Goal: Information Seeking & Learning: Learn about a topic

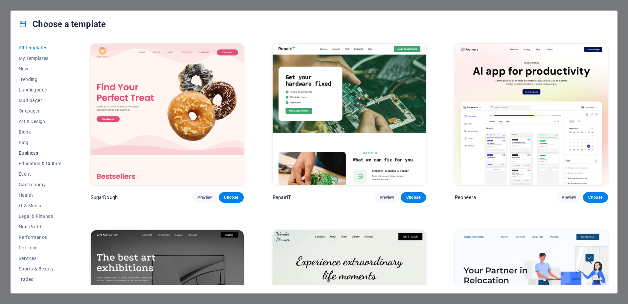
click at [32, 150] on span "Business" at bounding box center [40, 152] width 43 height 5
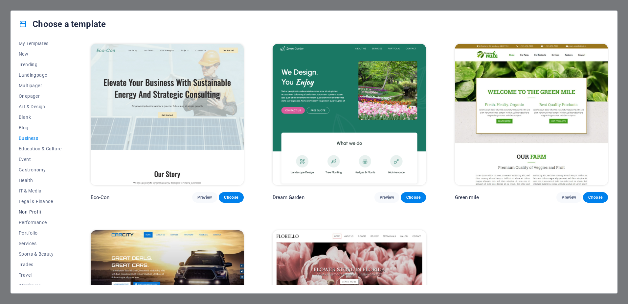
scroll to position [20, 0]
click at [35, 163] on span "Gastronomy" at bounding box center [40, 163] width 43 height 5
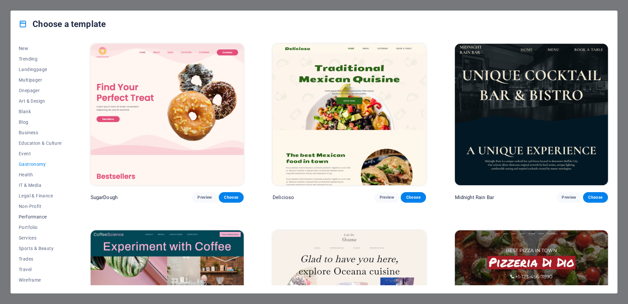
click at [37, 216] on span "Performance" at bounding box center [40, 216] width 43 height 5
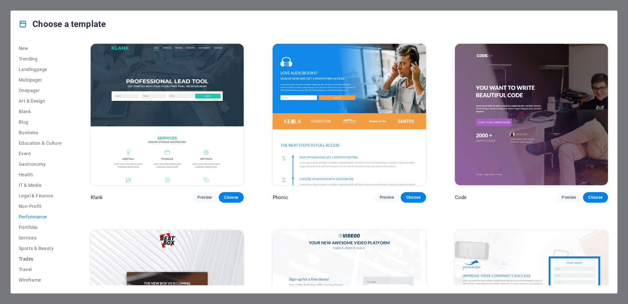
click at [27, 258] on span "Trades" at bounding box center [40, 258] width 43 height 5
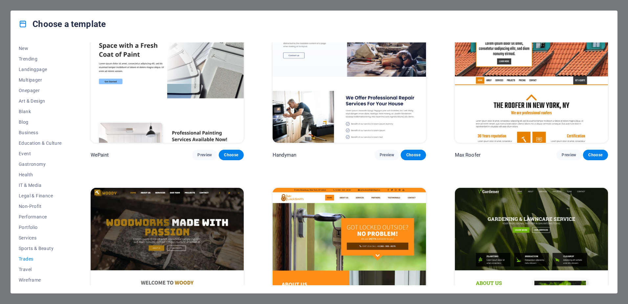
scroll to position [0, 0]
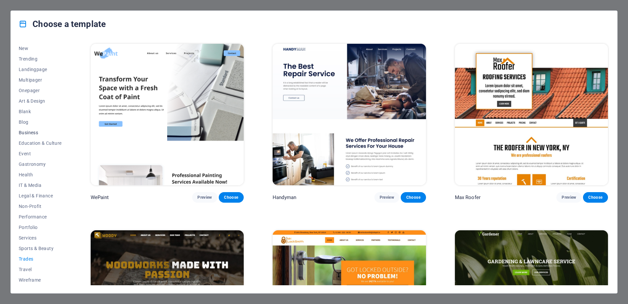
click at [27, 129] on button "Business" at bounding box center [40, 132] width 43 height 11
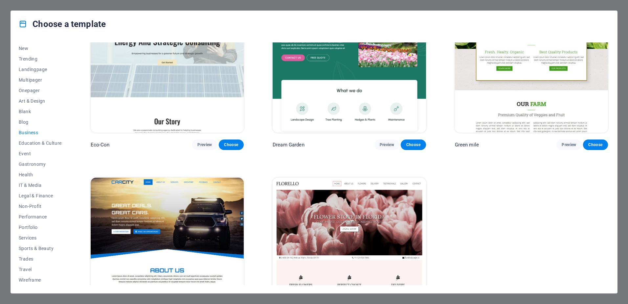
scroll to position [102, 0]
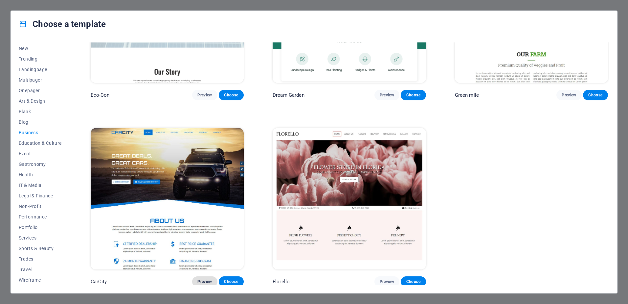
click at [205, 280] on span "Preview" at bounding box center [204, 281] width 14 height 5
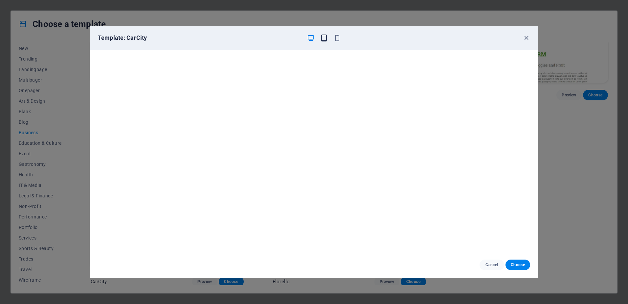
click at [324, 35] on icon "button" at bounding box center [324, 38] width 8 height 8
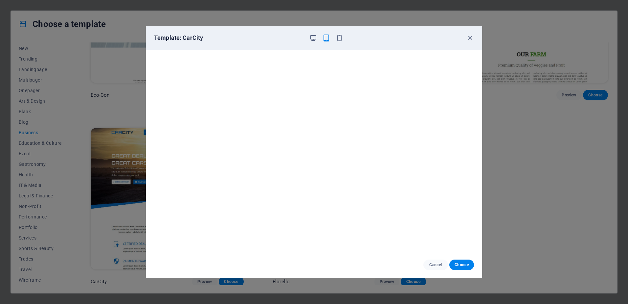
click at [341, 42] on div "Template: CarCity" at bounding box center [314, 38] width 336 height 24
click at [339, 38] on icon "button" at bounding box center [340, 38] width 8 height 8
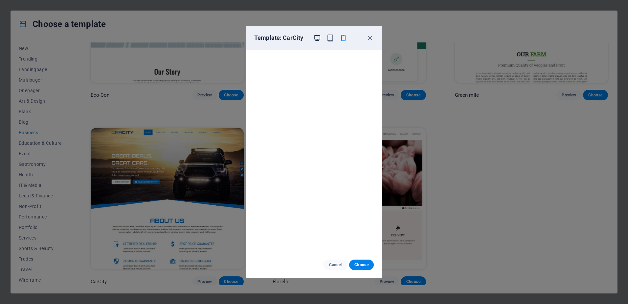
click at [315, 34] on icon "button" at bounding box center [317, 38] width 8 height 8
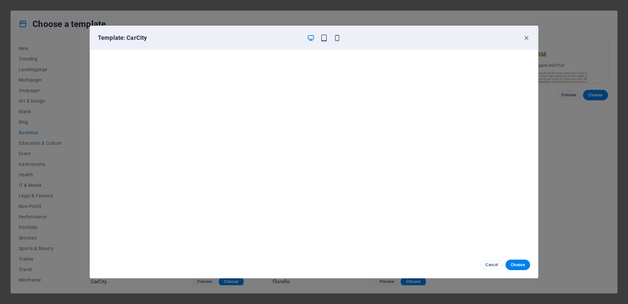
click at [307, 34] on button "button" at bounding box center [311, 38] width 8 height 8
click at [528, 37] on icon "button" at bounding box center [527, 38] width 8 height 8
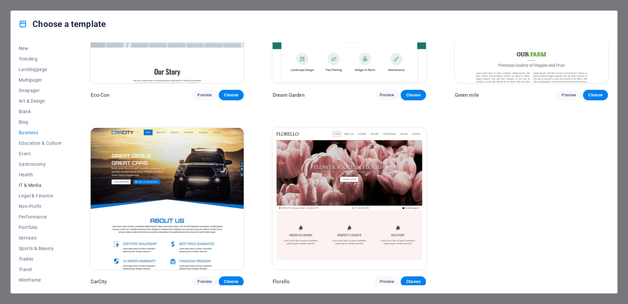
click at [22, 185] on span "IT & Media" at bounding box center [40, 184] width 43 height 5
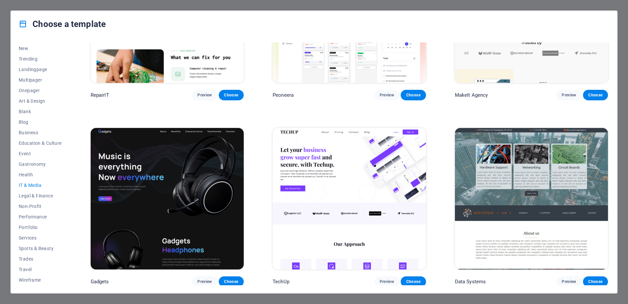
scroll to position [0, 0]
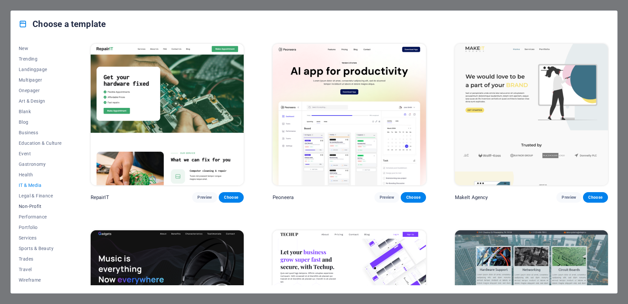
click at [28, 207] on span "Non-Profit" at bounding box center [40, 205] width 43 height 5
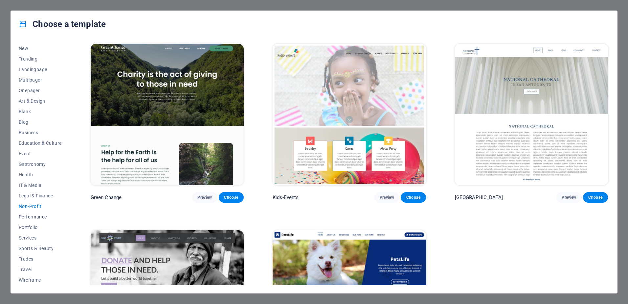
click at [47, 215] on span "Performance" at bounding box center [40, 216] width 43 height 5
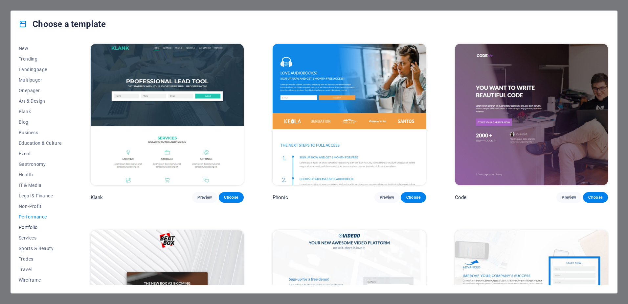
click at [35, 226] on span "Portfolio" at bounding box center [40, 226] width 43 height 5
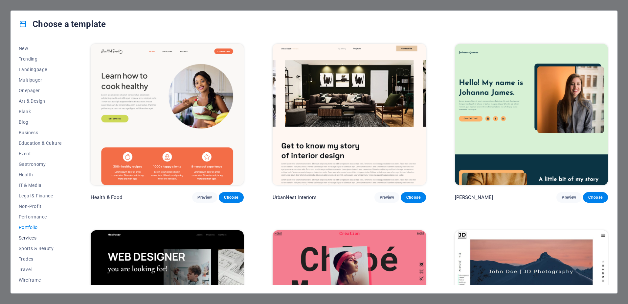
click at [31, 234] on button "Services" at bounding box center [40, 237] width 43 height 11
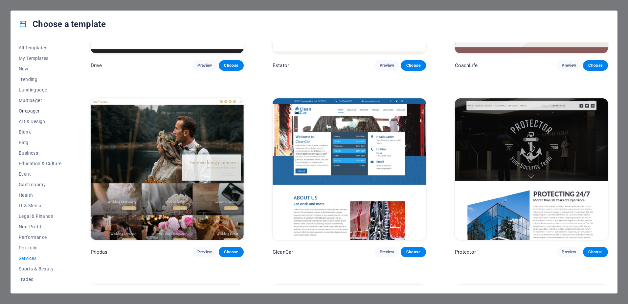
click at [31, 112] on span "Onepager" at bounding box center [40, 110] width 43 height 5
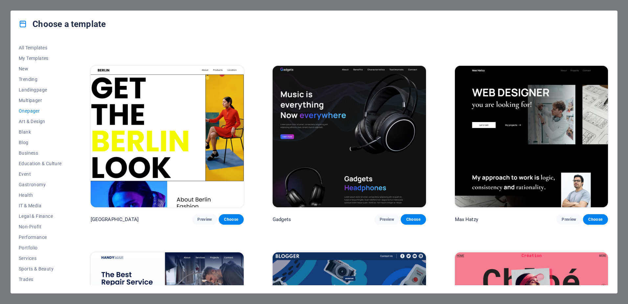
scroll to position [756, 0]
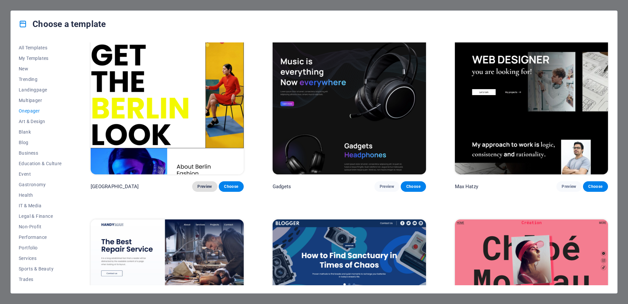
click at [205, 184] on span "Preview" at bounding box center [204, 186] width 14 height 5
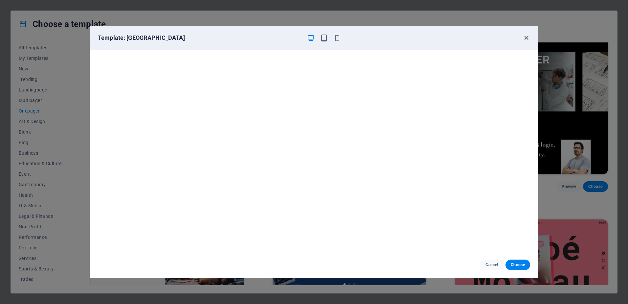
click at [526, 39] on icon "button" at bounding box center [527, 38] width 8 height 8
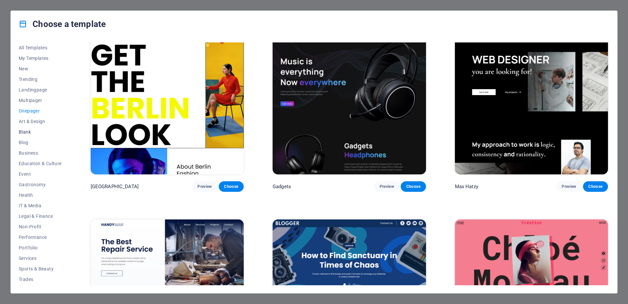
click at [29, 131] on span "Blank" at bounding box center [40, 131] width 43 height 5
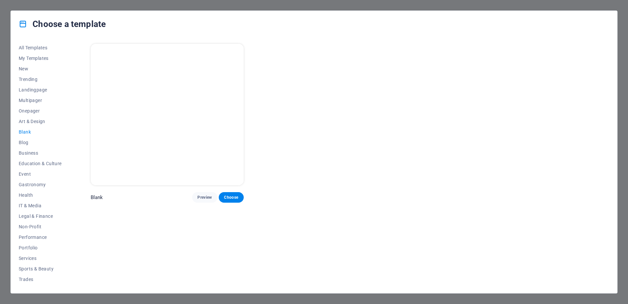
scroll to position [0, 0]
click at [28, 100] on span "Multipager" at bounding box center [40, 100] width 43 height 5
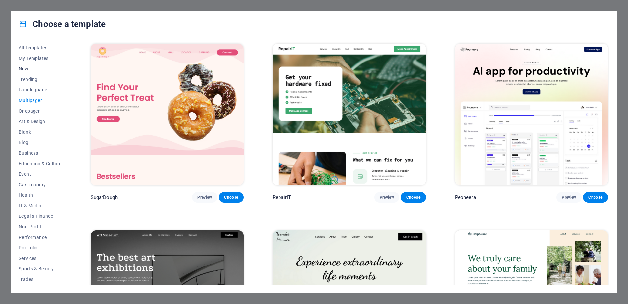
click at [33, 67] on span "New" at bounding box center [40, 68] width 43 height 5
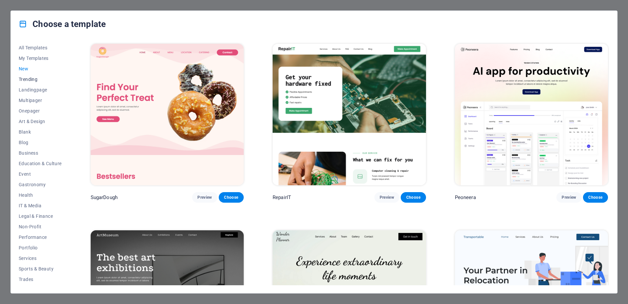
click at [34, 79] on span "Trending" at bounding box center [40, 79] width 43 height 5
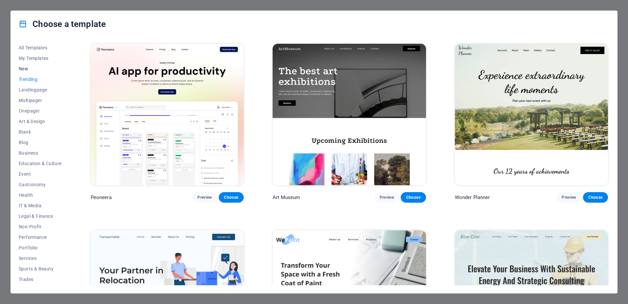
click at [23, 71] on span "New" at bounding box center [40, 68] width 43 height 5
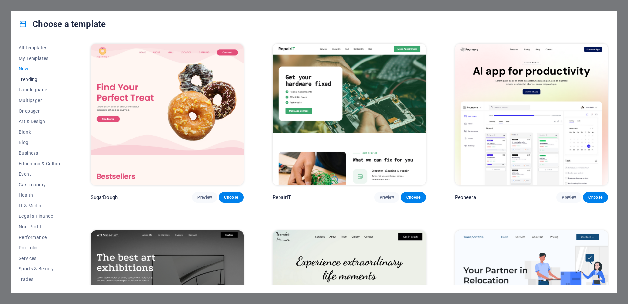
click at [36, 80] on span "Trending" at bounding box center [40, 79] width 43 height 5
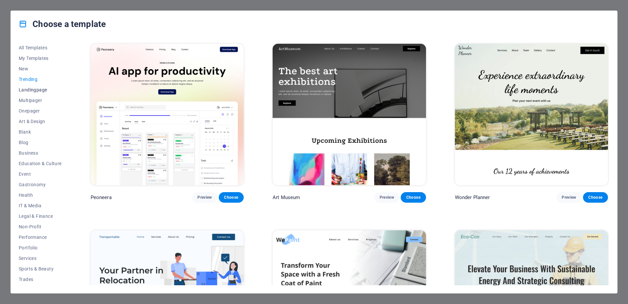
click at [29, 92] on button "Landingpage" at bounding box center [40, 89] width 43 height 11
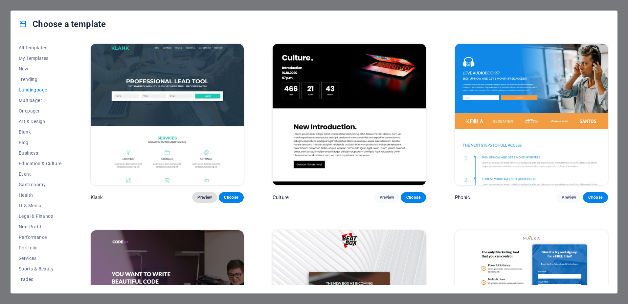
click at [200, 196] on span "Preview" at bounding box center [204, 196] width 14 height 5
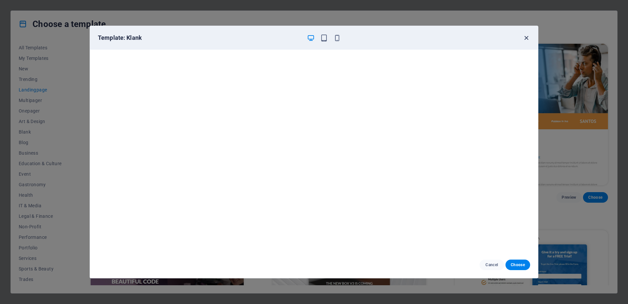
click at [529, 39] on icon "button" at bounding box center [527, 38] width 8 height 8
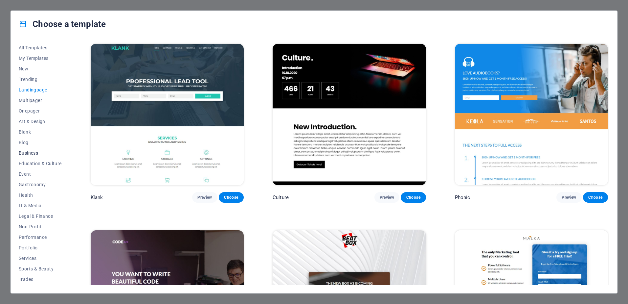
click at [32, 154] on span "Business" at bounding box center [40, 152] width 43 height 5
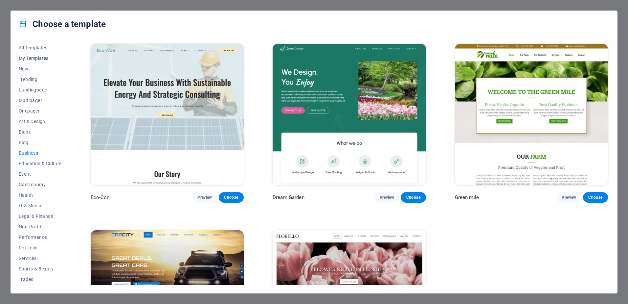
click at [45, 57] on span "My Templates" at bounding box center [40, 58] width 43 height 5
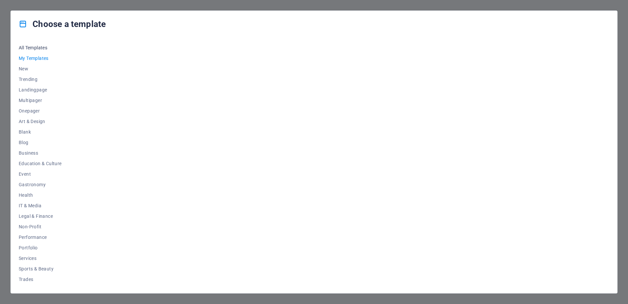
click at [40, 49] on span "All Templates" at bounding box center [40, 47] width 43 height 5
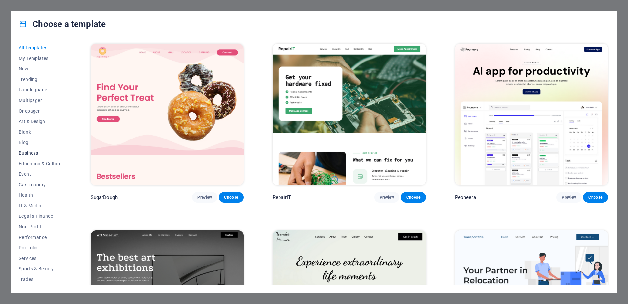
click at [32, 148] on button "Business" at bounding box center [40, 153] width 43 height 11
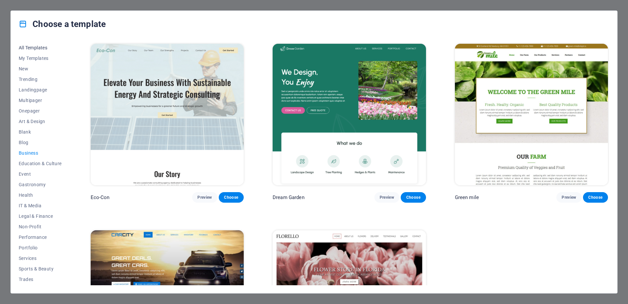
click at [25, 43] on button "All Templates" at bounding box center [40, 47] width 43 height 11
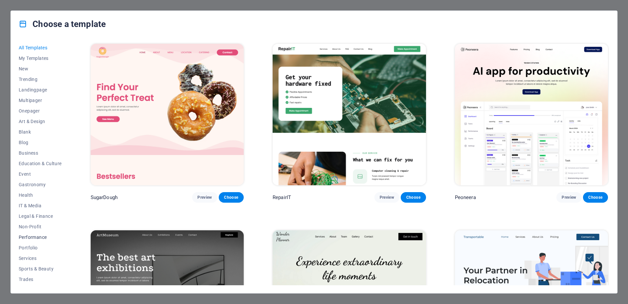
scroll to position [20, 0]
click at [28, 256] on span "Trades" at bounding box center [40, 258] width 43 height 5
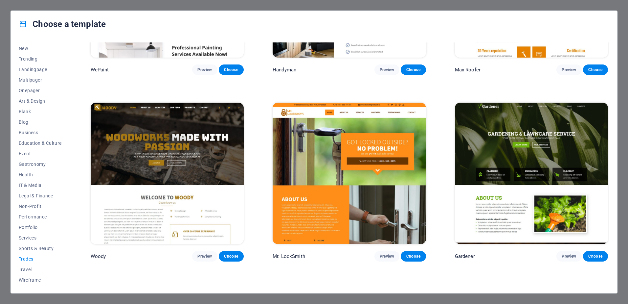
scroll to position [131, 0]
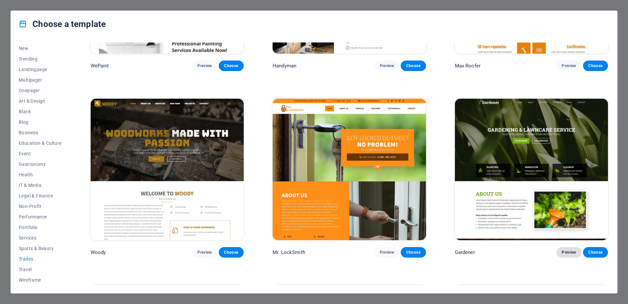
click at [562, 251] on span "Preview" at bounding box center [569, 251] width 14 height 5
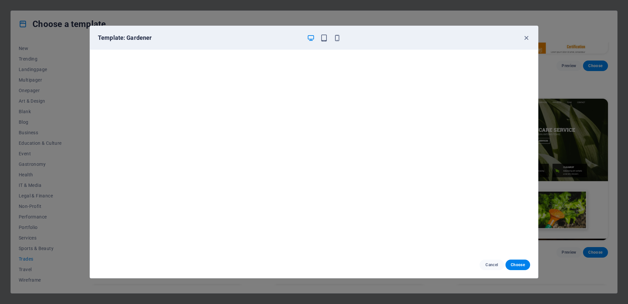
click at [527, 34] on div "Template: Gardener" at bounding box center [314, 38] width 448 height 24
click at [527, 38] on icon "button" at bounding box center [527, 38] width 8 height 8
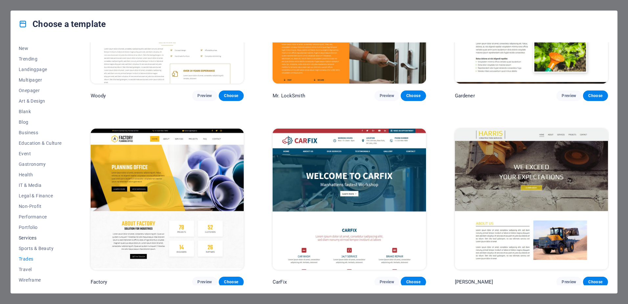
scroll to position [0, 0]
click at [43, 47] on span "All Templates" at bounding box center [40, 47] width 43 height 5
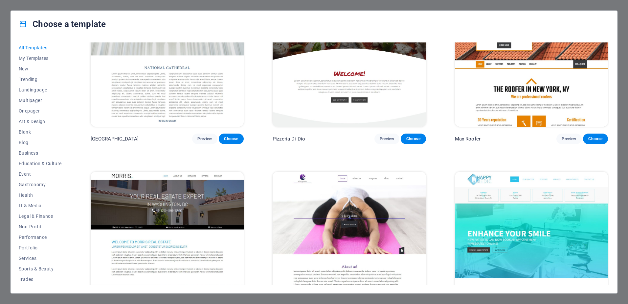
scroll to position [3755, 0]
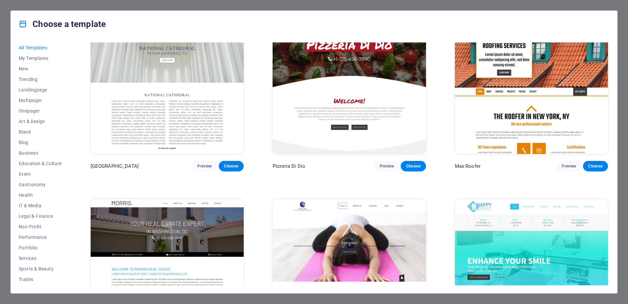
drag, startPoint x: 609, startPoint y: 134, endPoint x: 600, endPoint y: 41, distance: 93.5
click at [600, 41] on div "All Templates My Templates New Trending Landingpage Multipager Onepager Art & D…" at bounding box center [314, 165] width 606 height 256
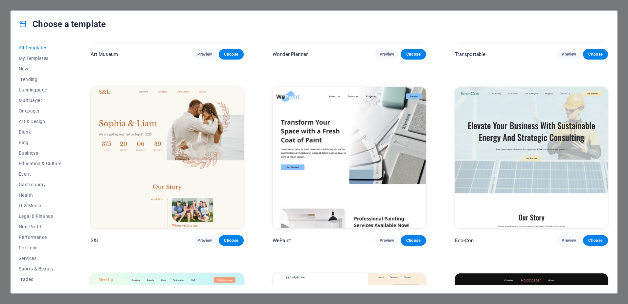
scroll to position [329, 0]
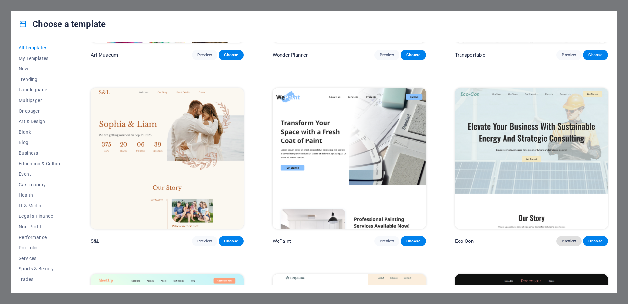
click at [568, 239] on span "Preview" at bounding box center [569, 240] width 14 height 5
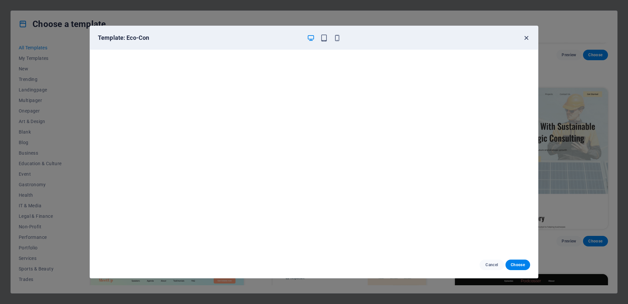
click at [524, 41] on icon "button" at bounding box center [527, 38] width 8 height 8
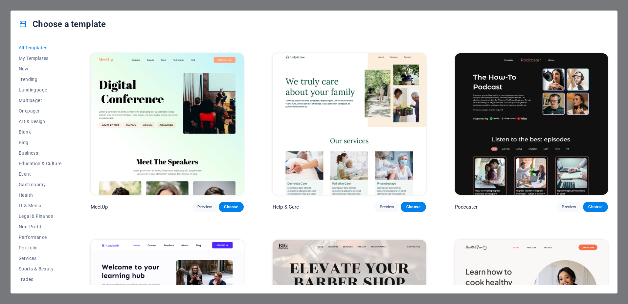
scroll to position [559, 0]
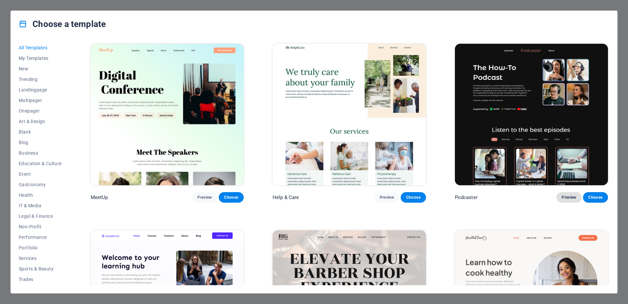
click at [563, 194] on span "Preview" at bounding box center [569, 196] width 14 height 5
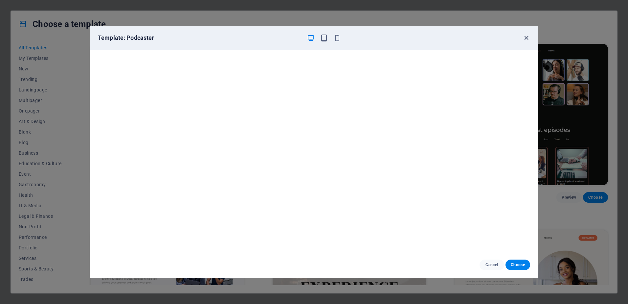
click at [526, 37] on icon "button" at bounding box center [527, 38] width 8 height 8
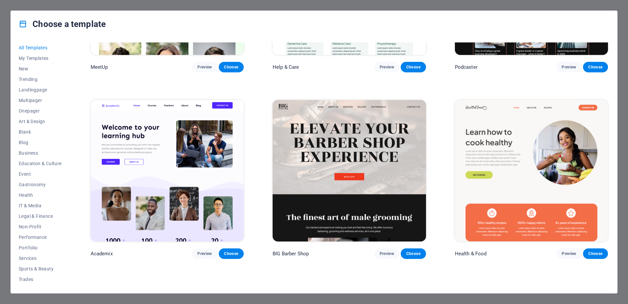
scroll to position [690, 0]
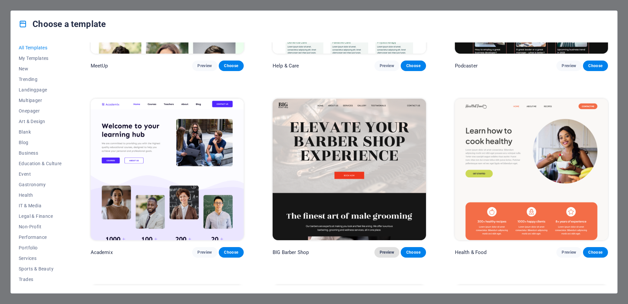
click at [388, 249] on span "Preview" at bounding box center [387, 251] width 14 height 5
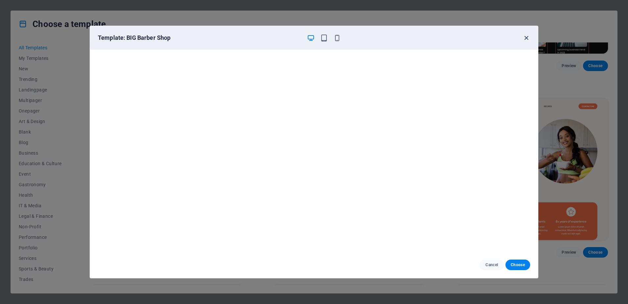
click at [525, 35] on icon "button" at bounding box center [527, 38] width 8 height 8
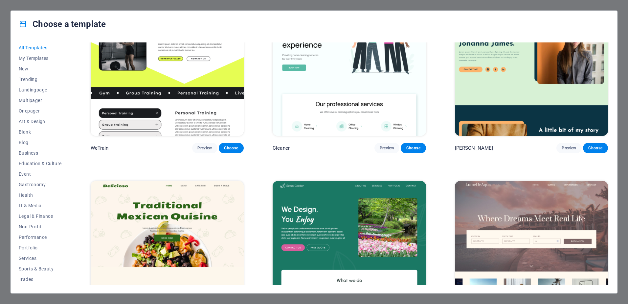
scroll to position [1183, 0]
